Goal: Complete application form

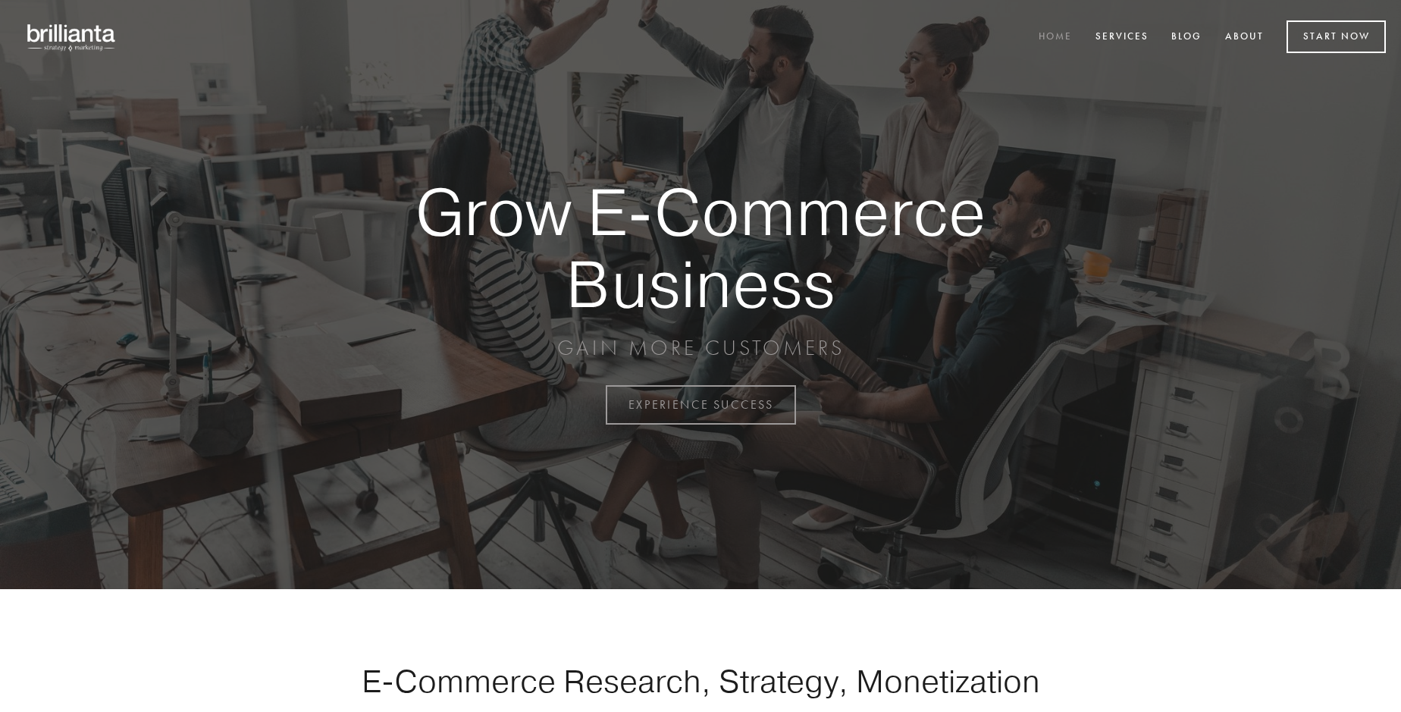
scroll to position [3975, 0]
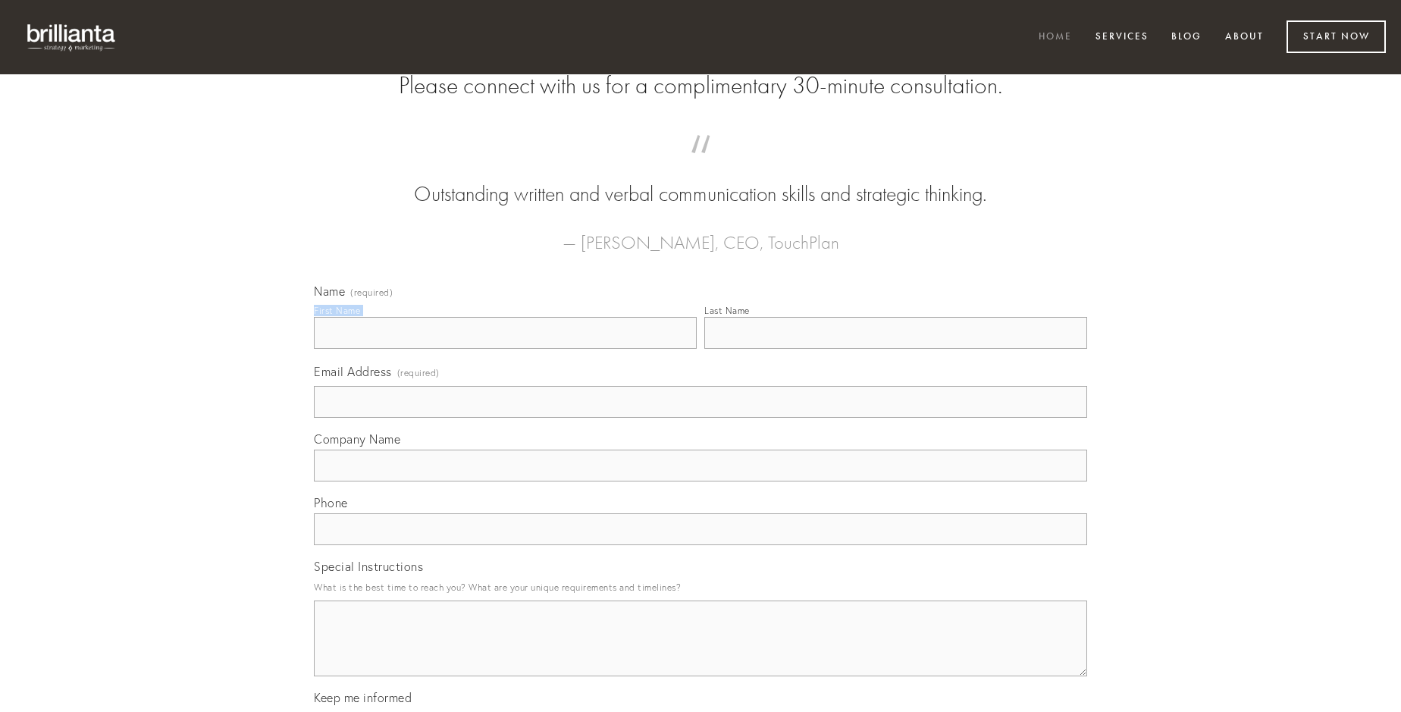
type input "[PERSON_NAME]"
click at [896, 349] on input "Last Name" at bounding box center [895, 333] width 383 height 32
type input "[PERSON_NAME]"
click at [701, 418] on input "Email Address (required)" at bounding box center [700, 402] width 773 height 32
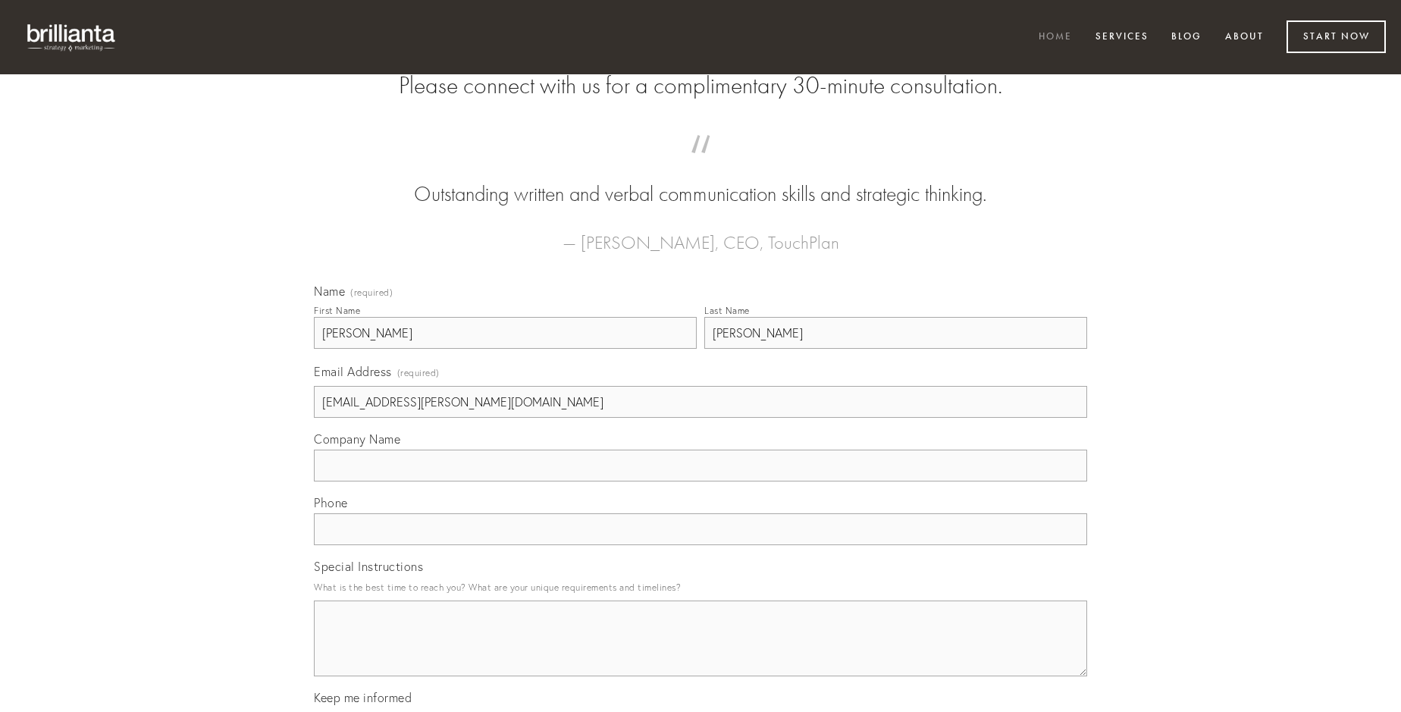
type input "[EMAIL_ADDRESS][PERSON_NAME][DOMAIN_NAME]"
click at [701, 482] on input "Company Name" at bounding box center [700, 466] width 773 height 32
type input "tabula"
click at [701, 545] on input "text" at bounding box center [700, 529] width 773 height 32
click at [701, 652] on textarea "Special Instructions" at bounding box center [700, 639] width 773 height 76
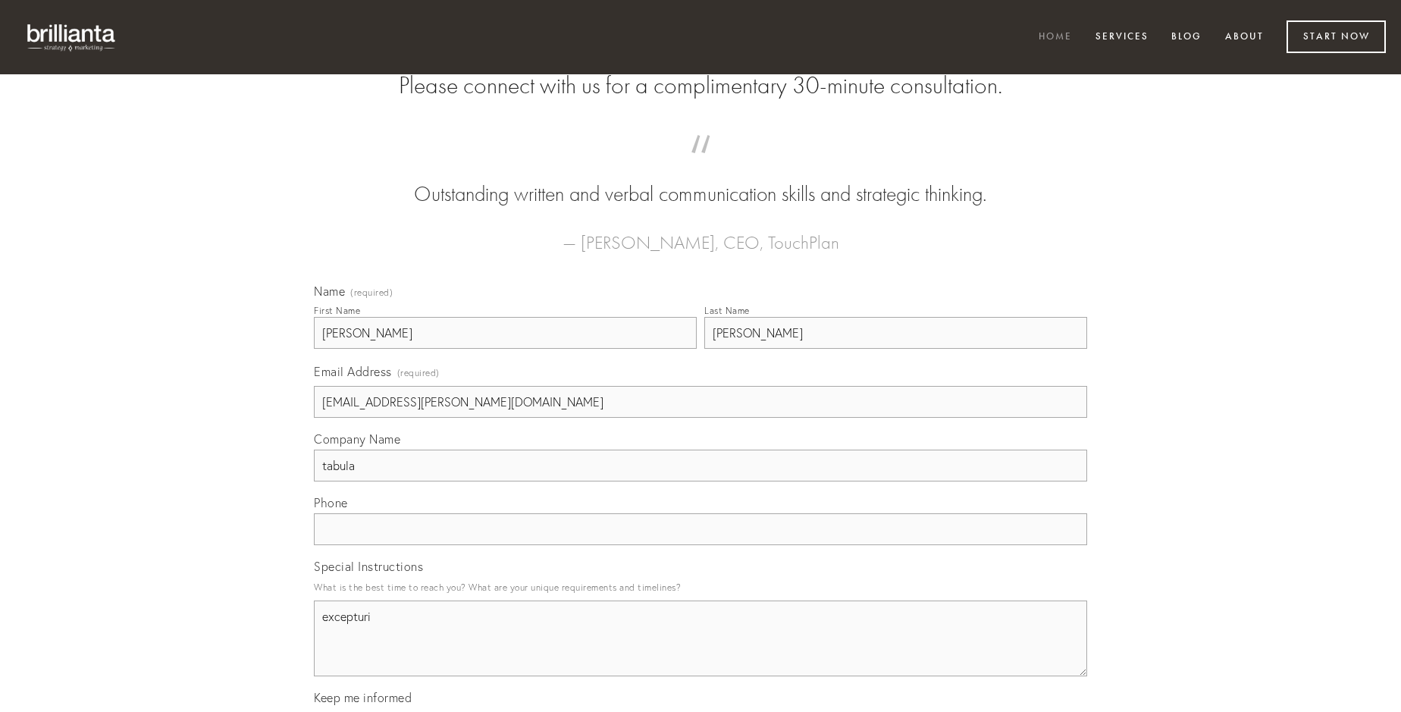
type textarea "excepturi"
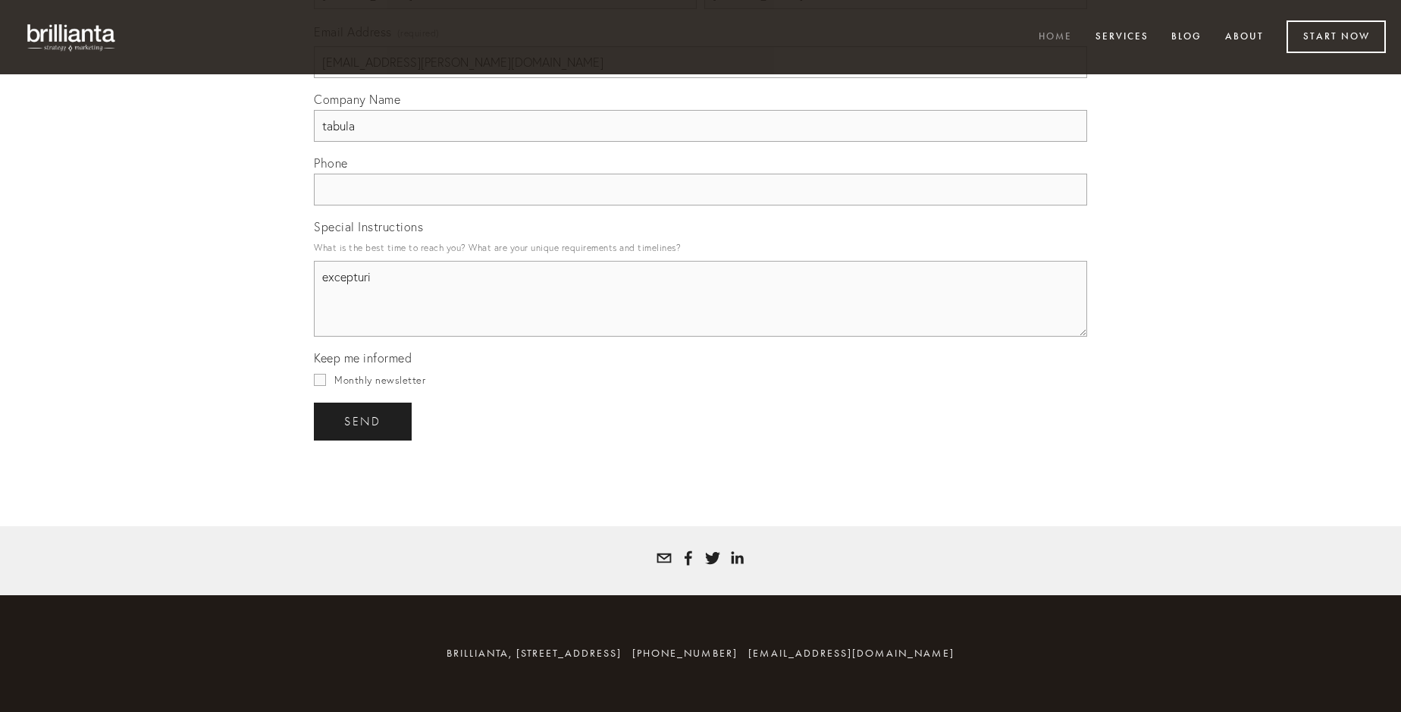
click at [364, 421] on span "send" at bounding box center [362, 422] width 37 height 14
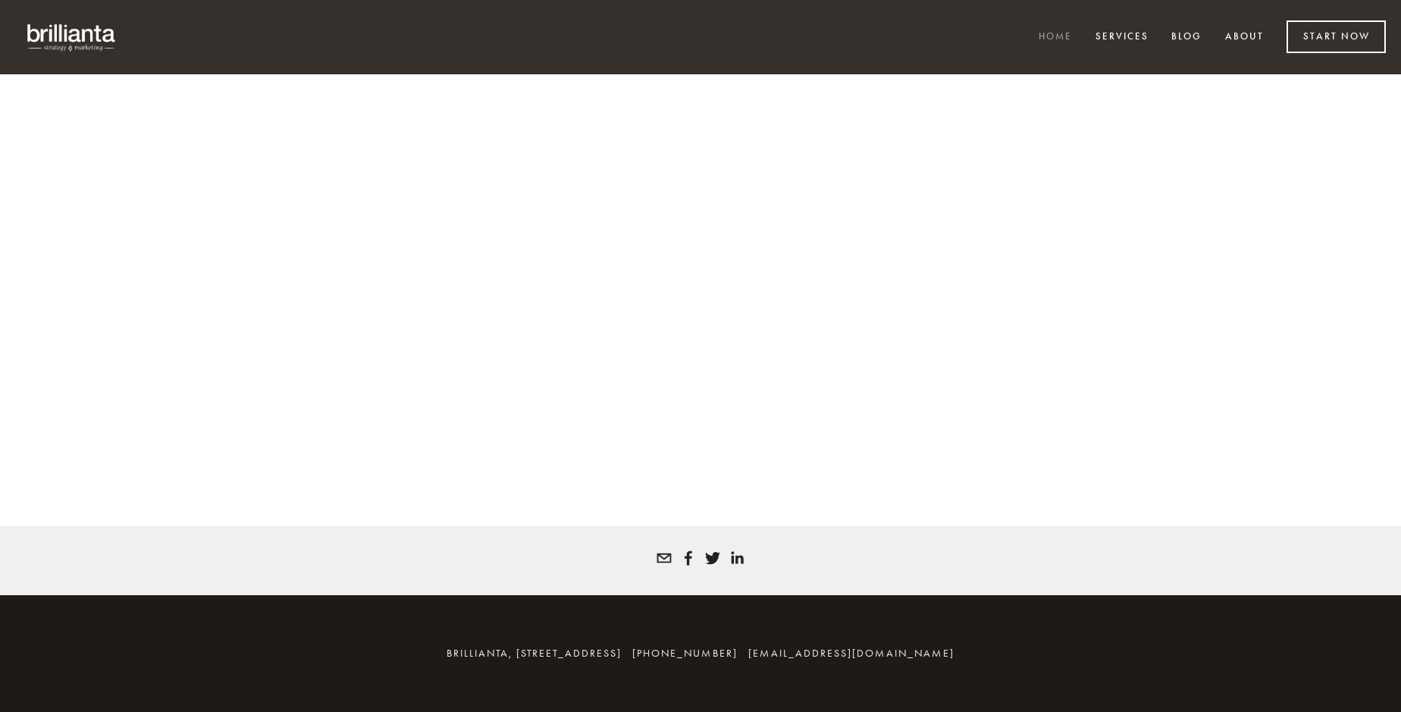
scroll to position [3954, 0]
